Goal: Information Seeking & Learning: Check status

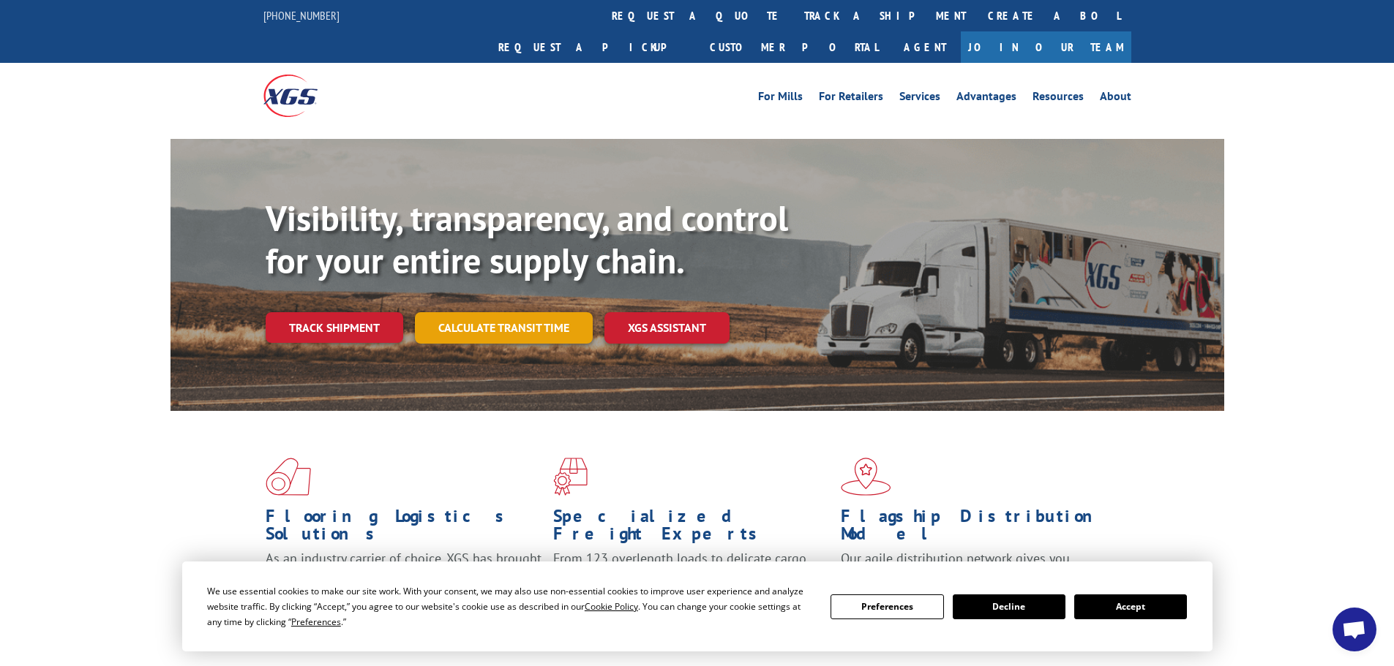
click at [520, 312] on link "Calculate transit time" at bounding box center [504, 327] width 178 height 31
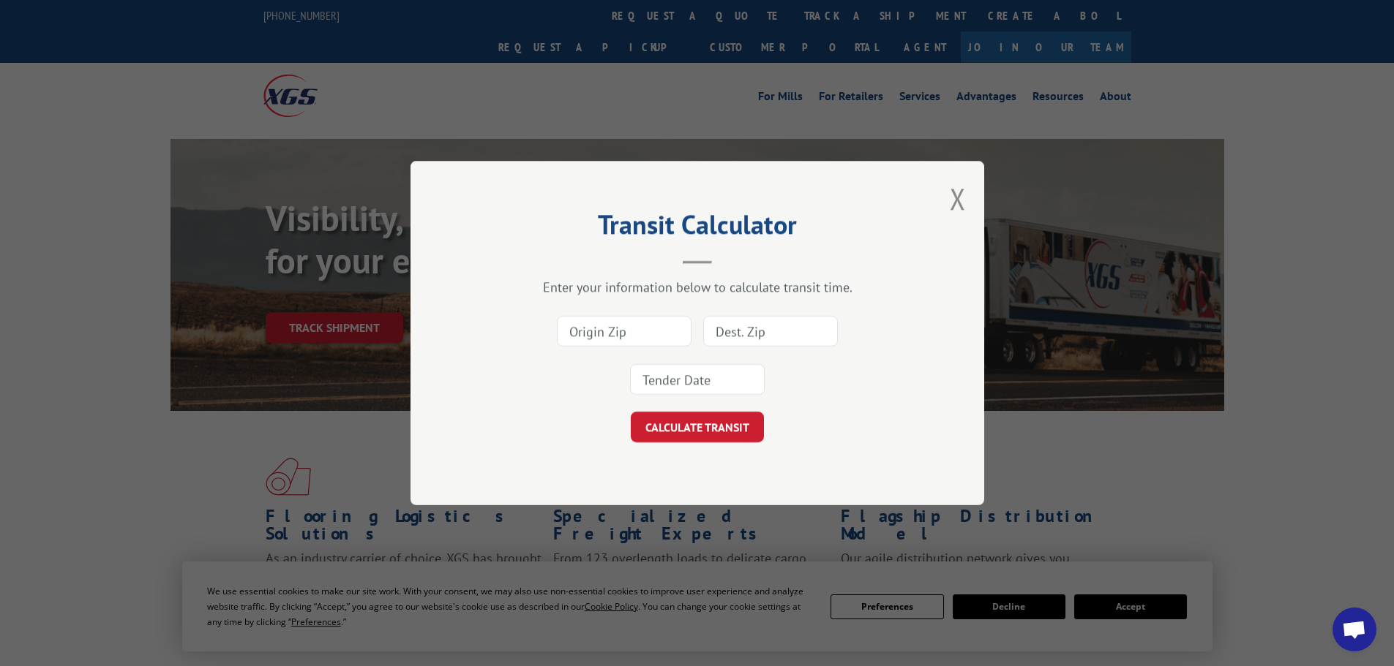
click at [326, 296] on div "Transit Calculator Enter your information below to calculate transit time. CALC…" at bounding box center [697, 333] width 1394 height 666
click at [965, 199] on button "Close modal" at bounding box center [958, 198] width 16 height 39
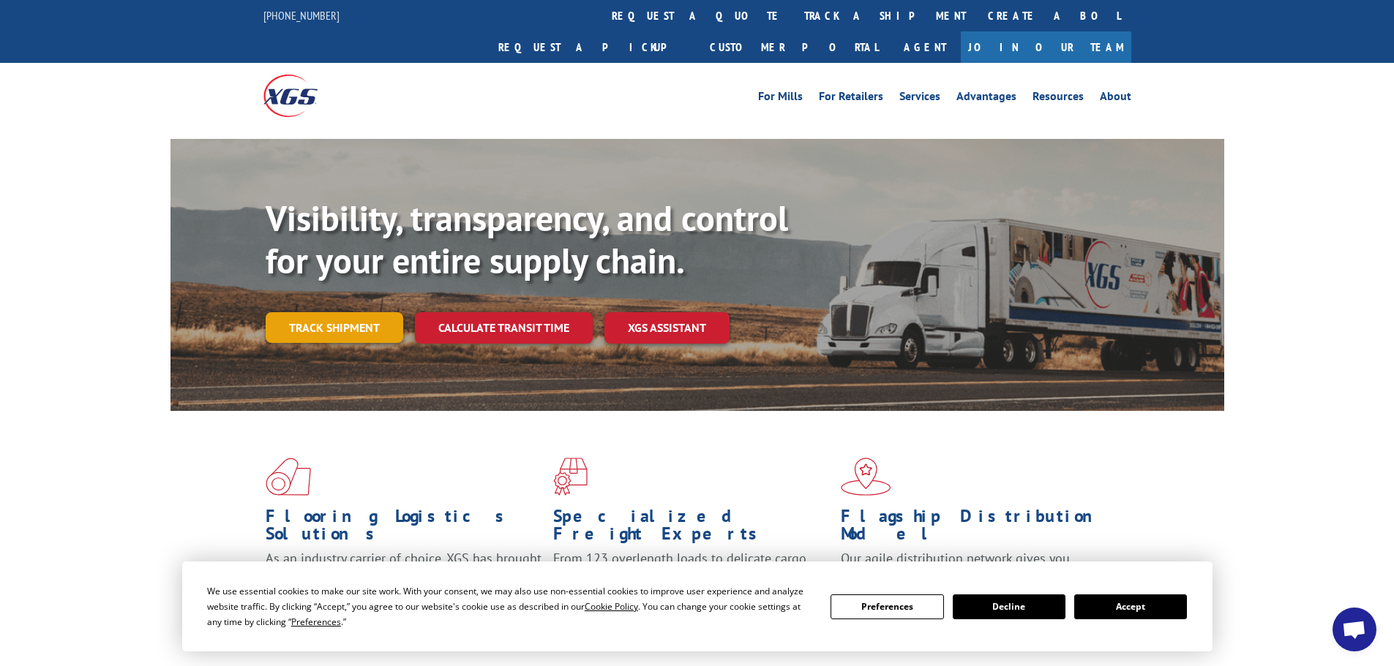
click at [306, 312] on link "Track shipment" at bounding box center [335, 327] width 138 height 31
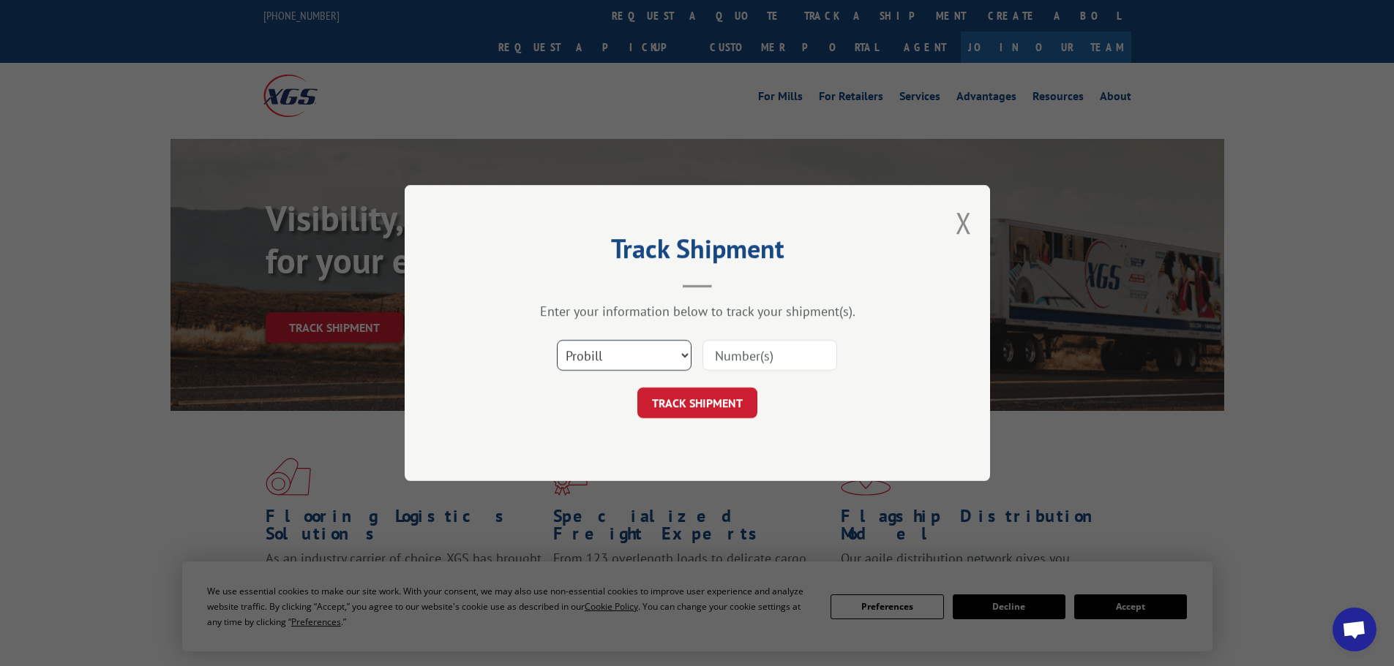
click at [623, 358] on select "Select category... Probill BOL PO" at bounding box center [624, 355] width 135 height 31
select select "bol"
click at [557, 340] on select "Select category... Probill BOL PO" at bounding box center [624, 355] width 135 height 31
paste input "3373471"
type input "3373471"
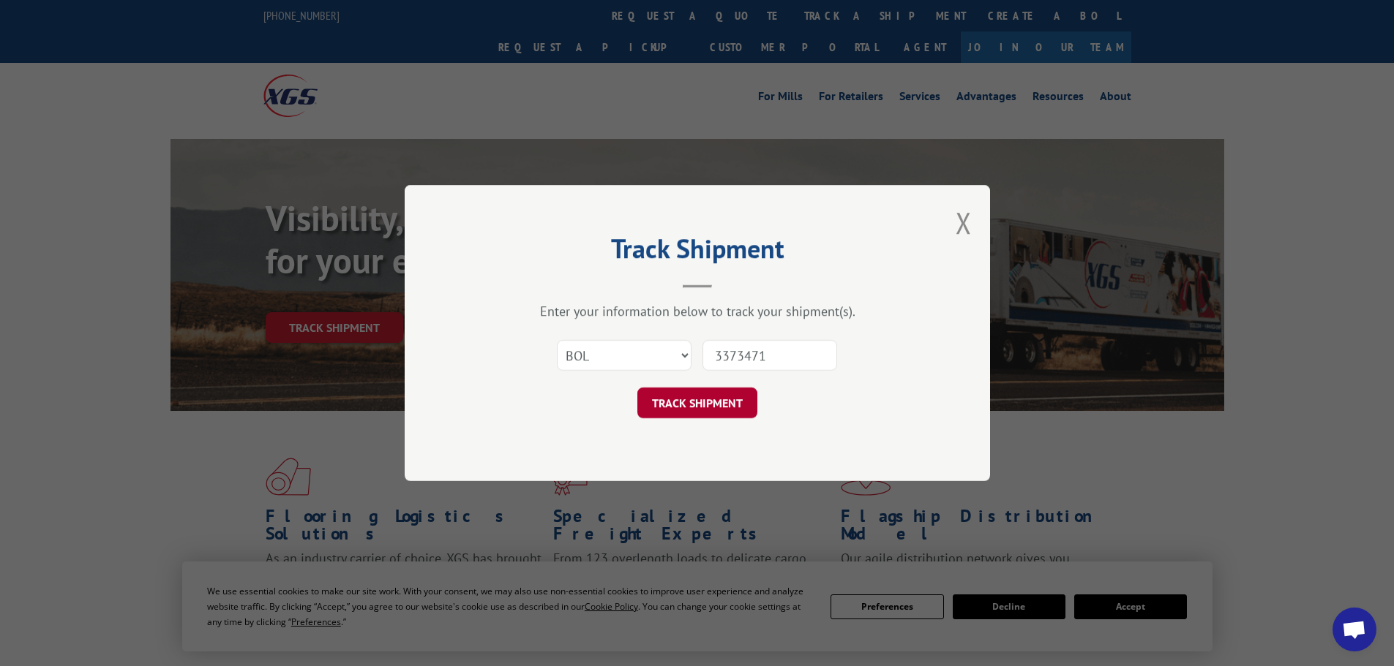
click at [729, 411] on button "TRACK SHIPMENT" at bounding box center [697, 403] width 120 height 31
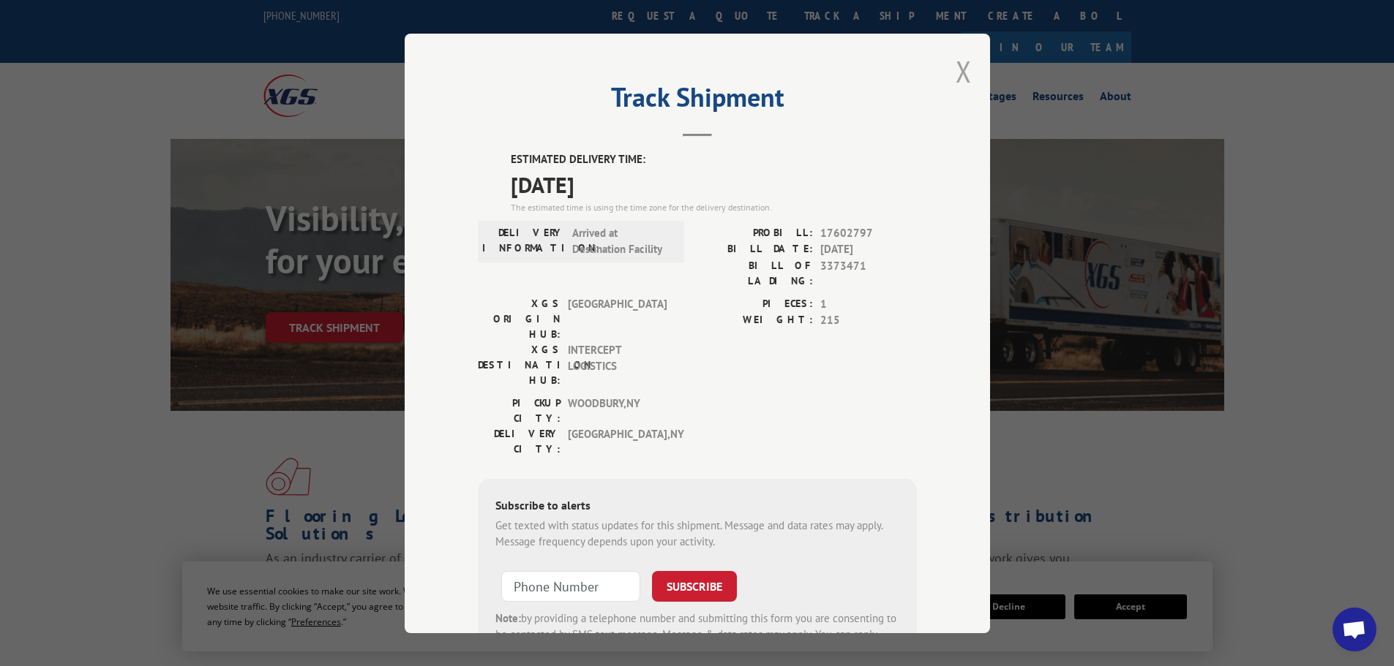
click at [956, 73] on button "Close modal" at bounding box center [963, 71] width 16 height 39
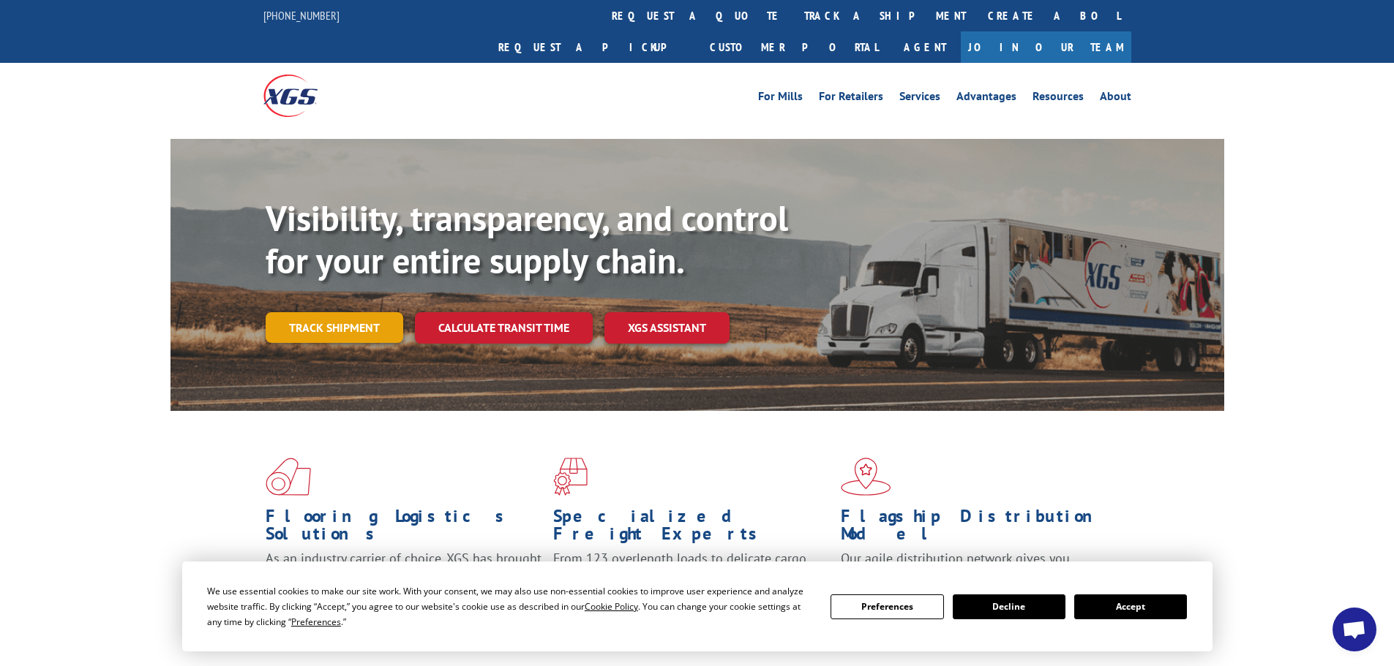
click at [323, 312] on link "Track shipment" at bounding box center [335, 327] width 138 height 31
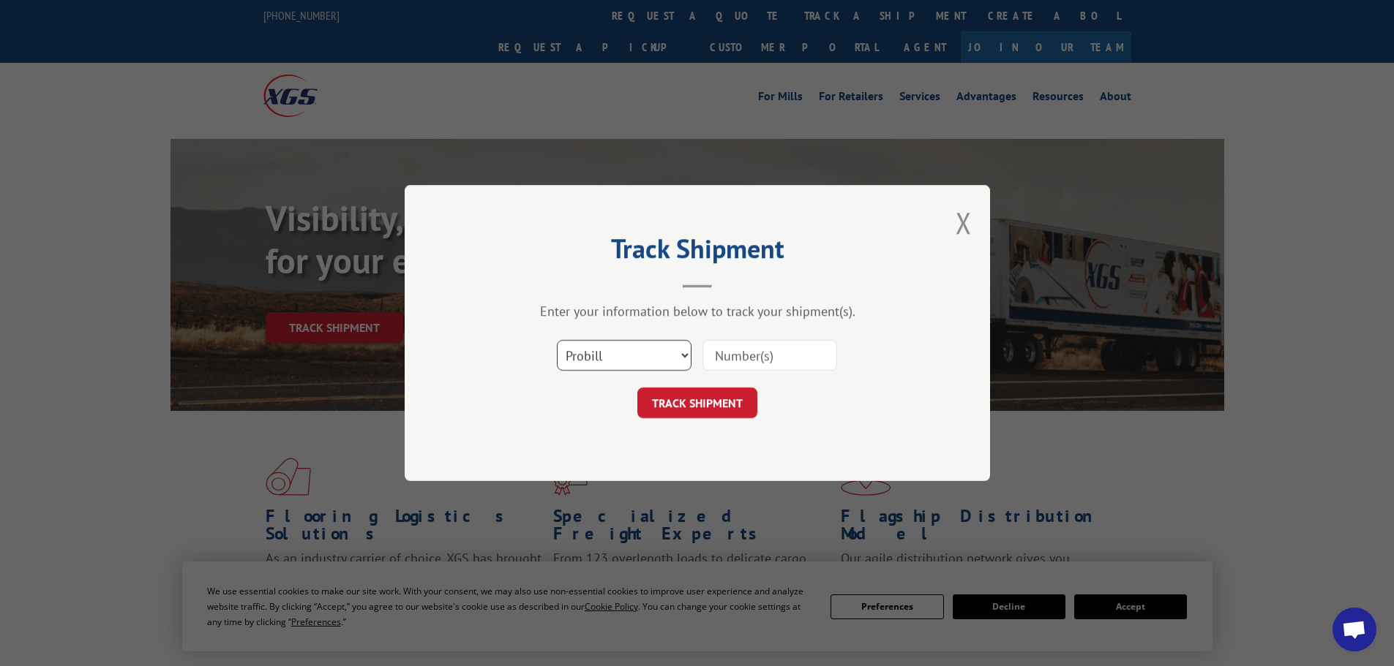
click at [608, 353] on select "Select category... Probill BOL PO" at bounding box center [624, 355] width 135 height 31
select select "bol"
click at [557, 340] on select "Select category... Probill BOL PO" at bounding box center [624, 355] width 135 height 31
paste input "3373472"
type input "3373472"
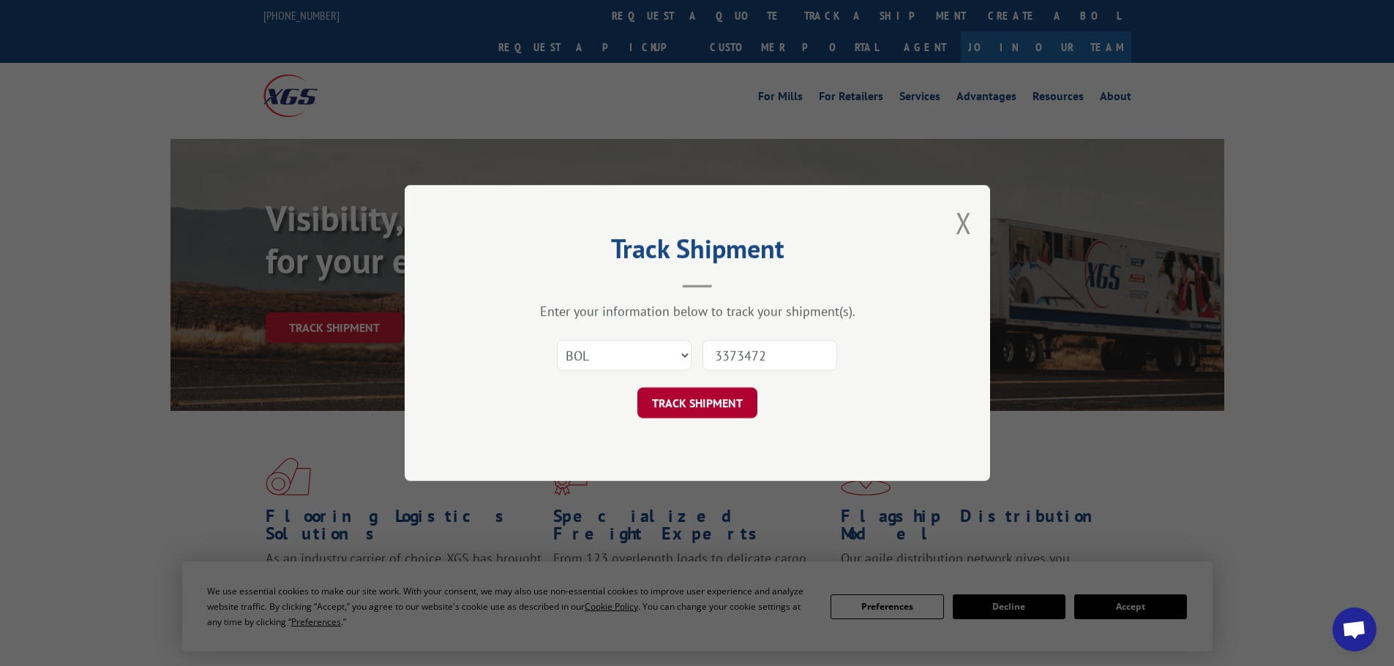
click at [732, 402] on button "TRACK SHIPMENT" at bounding box center [697, 403] width 120 height 31
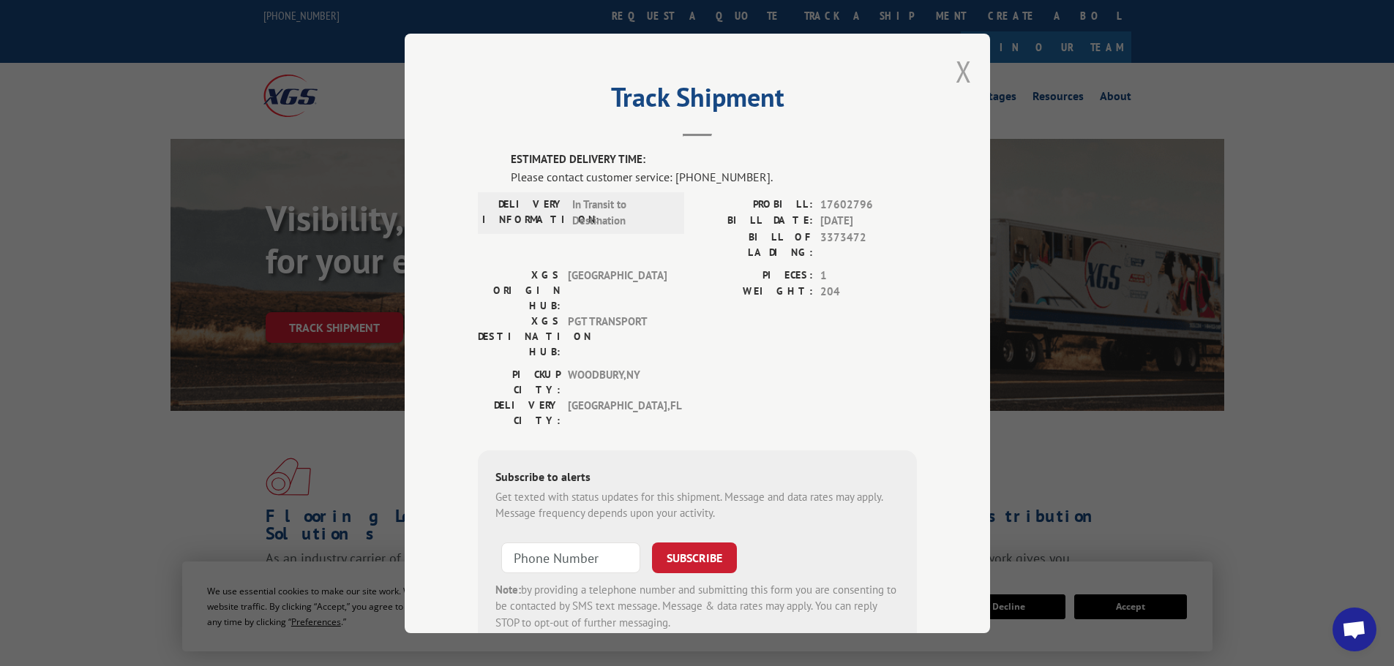
click at [956, 68] on button "Close modal" at bounding box center [963, 71] width 16 height 39
